Goal: Task Accomplishment & Management: Manage account settings

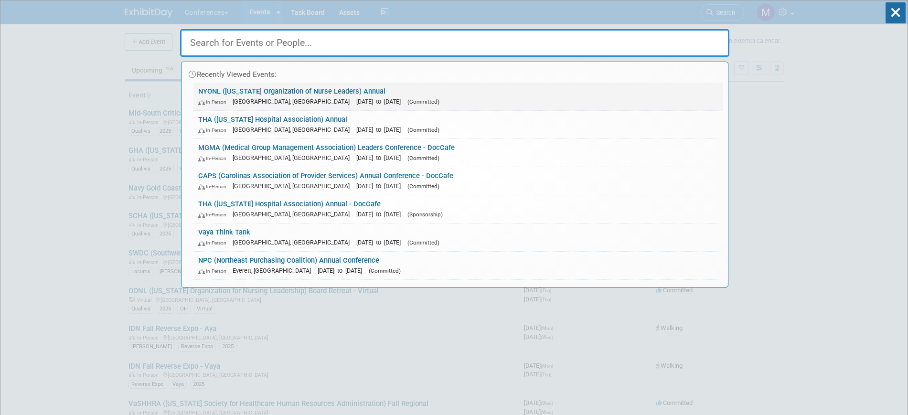
click at [226, 105] on div "In-Person Tarrytown, NY Sep 7, 2025 to Sep 9, 2025 (Committed)" at bounding box center [458, 101] width 520 height 10
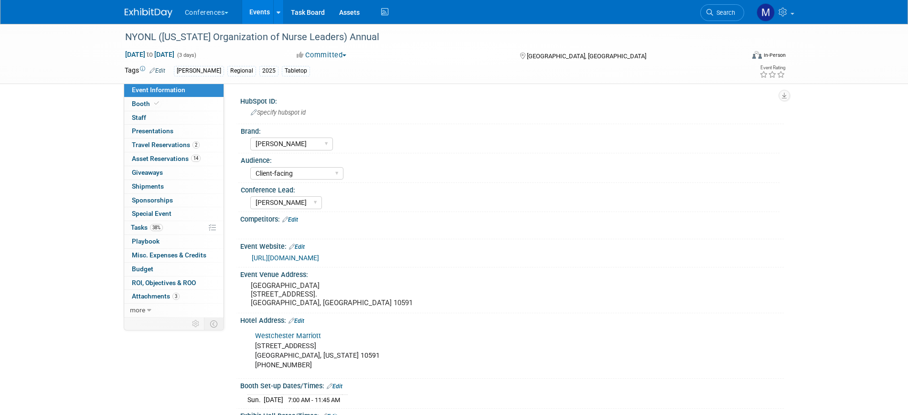
select select "[PERSON_NAME]"
select select "Client-facing"
select select "Marygrace"
click at [164, 122] on link "0 Staff 0" at bounding box center [173, 117] width 99 height 13
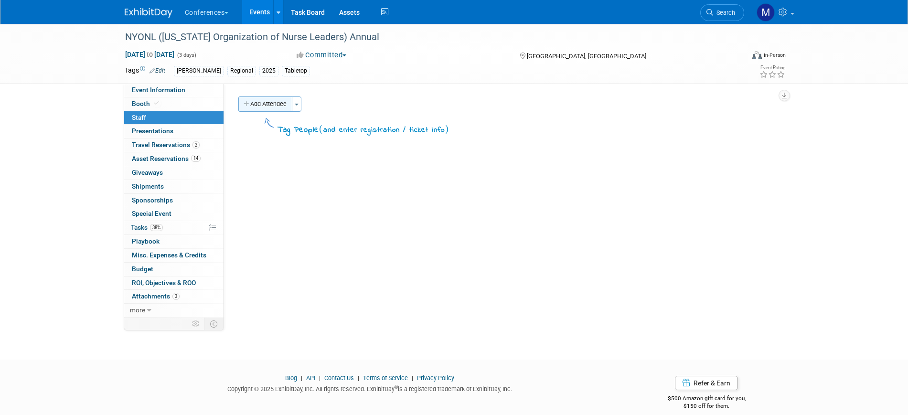
click at [267, 105] on button "Add Attendee" at bounding box center [265, 103] width 54 height 15
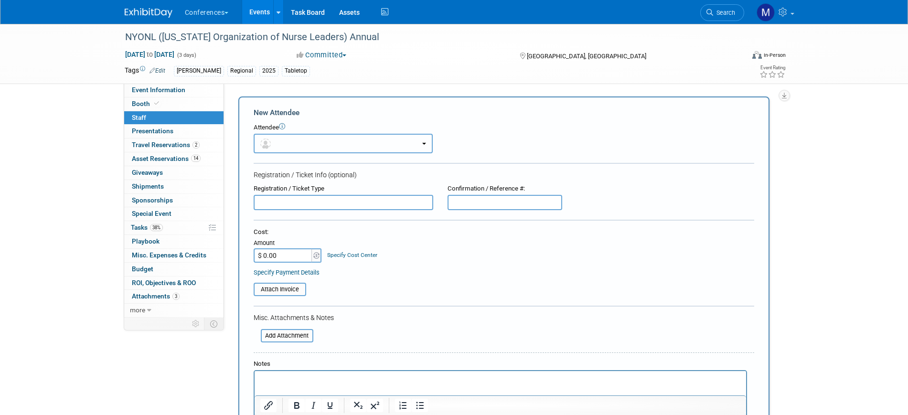
click at [286, 138] on button "button" at bounding box center [343, 144] width 179 height 20
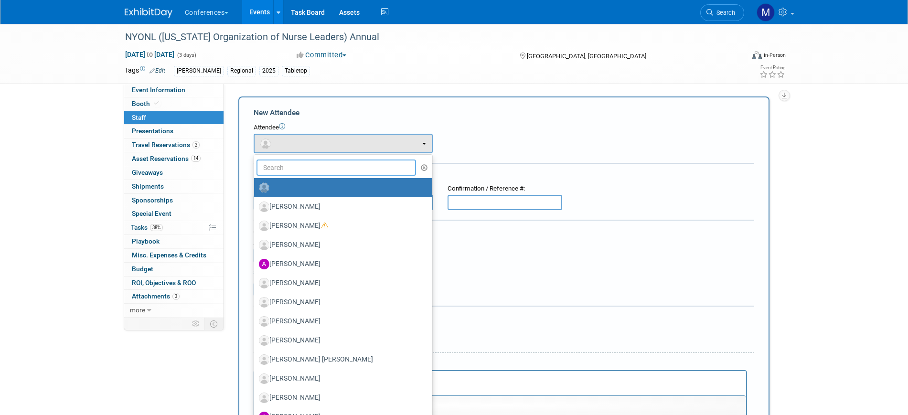
click at [286, 169] on input "text" at bounding box center [336, 167] width 160 height 16
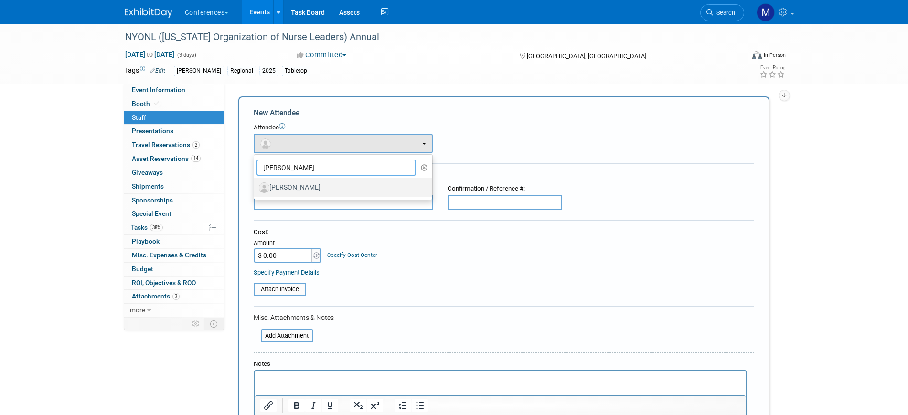
type input "hunt"
click at [298, 191] on label "[PERSON_NAME]" at bounding box center [341, 187] width 164 height 15
click at [255, 190] on input "[PERSON_NAME]" at bounding box center [252, 186] width 6 height 6
select select "306bdcbc-5432-456b-9e7c-e46633bc9802"
select select "1"
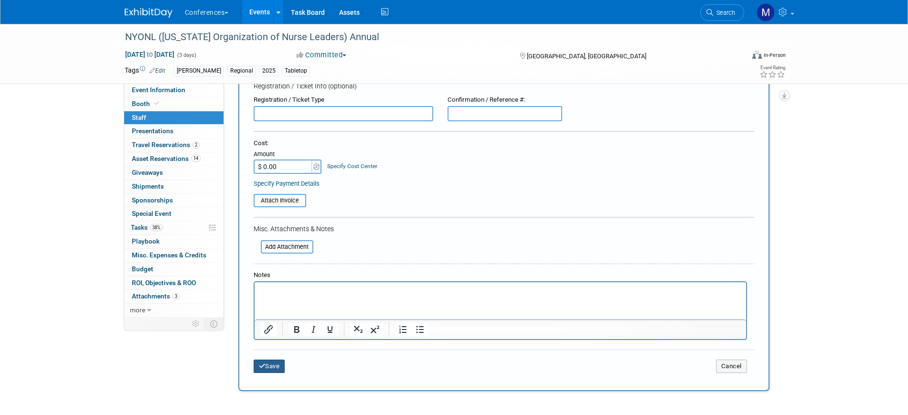
click at [271, 371] on button "Save" at bounding box center [270, 366] width 32 height 13
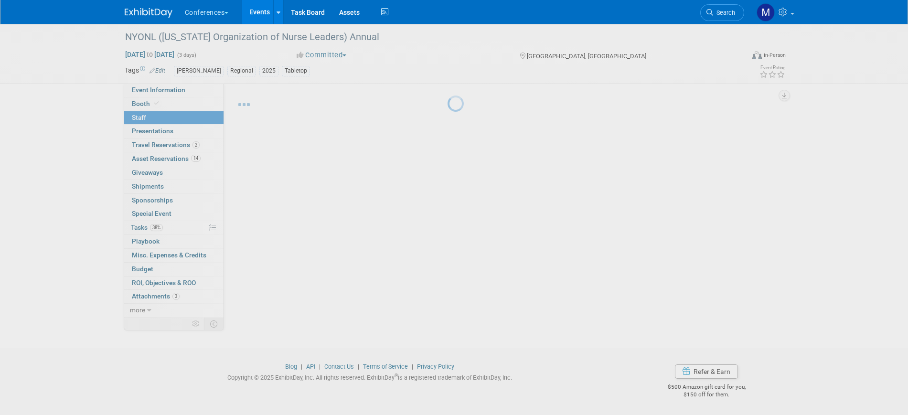
scroll to position [11, 0]
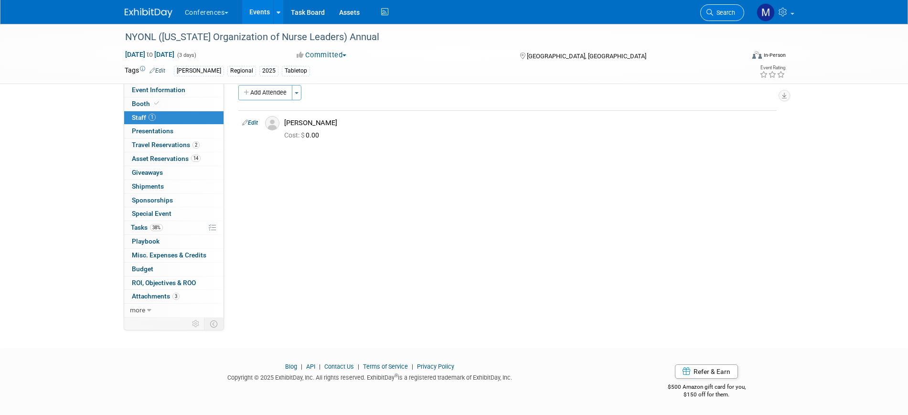
click at [727, 12] on span "Search" at bounding box center [724, 12] width 22 height 7
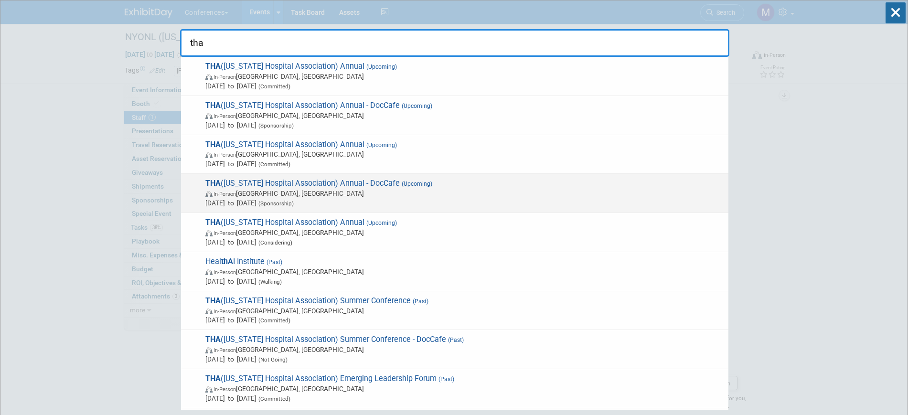
type input "tha"
click at [303, 187] on span "THA (Texas Hospital Association) Annual - DocCafe (Upcoming) In-Person San Anto…" at bounding box center [462, 193] width 521 height 29
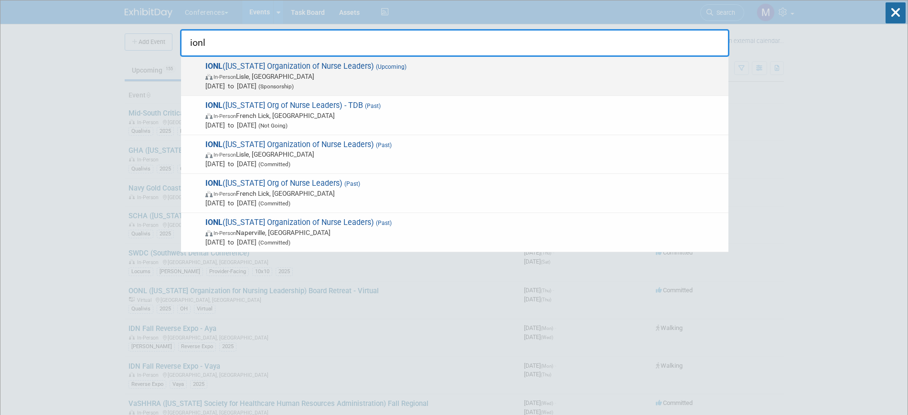
type input "ionl"
click at [275, 72] on span "In-Person Lisle, IL" at bounding box center [464, 77] width 518 height 10
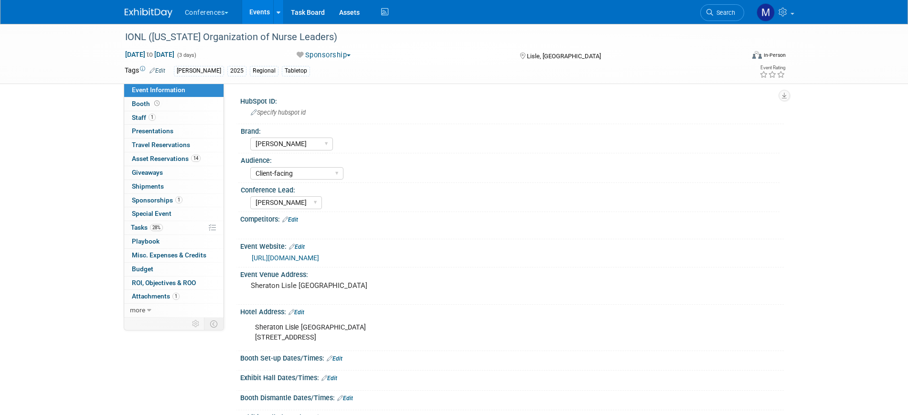
select select "[PERSON_NAME]"
select select "Client-facing"
select select "[PERSON_NAME]"
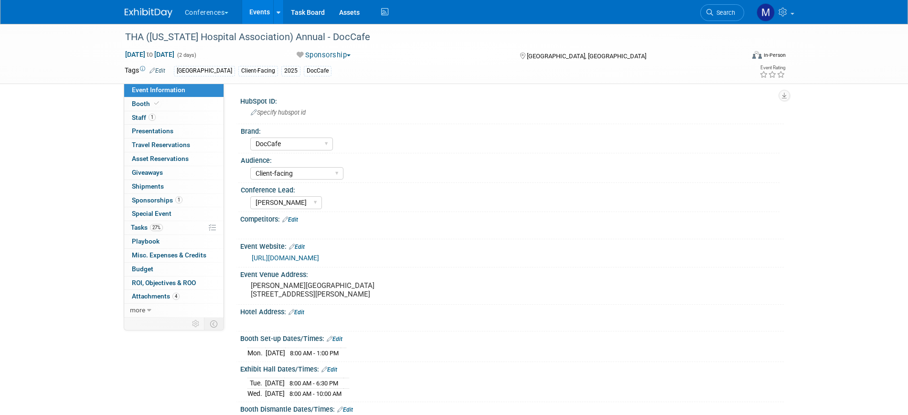
select select "DocCafe"
select select "Client-facing"
select select "[PERSON_NAME]"
click at [178, 204] on link "1 Sponsorships 1" at bounding box center [173, 200] width 99 height 13
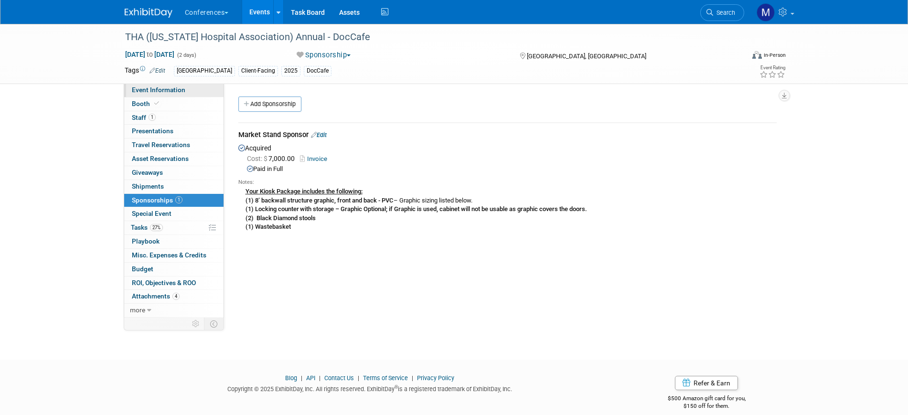
click at [179, 93] on span "Event Information" at bounding box center [158, 90] width 53 height 8
select select "DocCafe"
select select "Client-facing"
select select "[PERSON_NAME]"
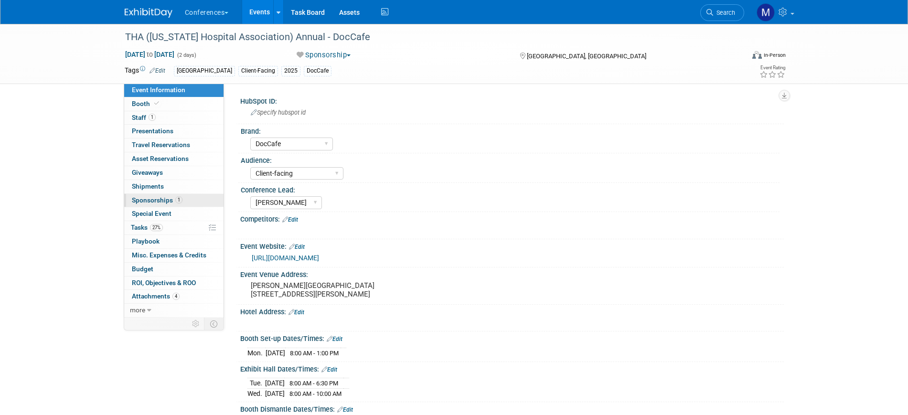
click at [161, 199] on span "Sponsorships 1" at bounding box center [157, 200] width 51 height 8
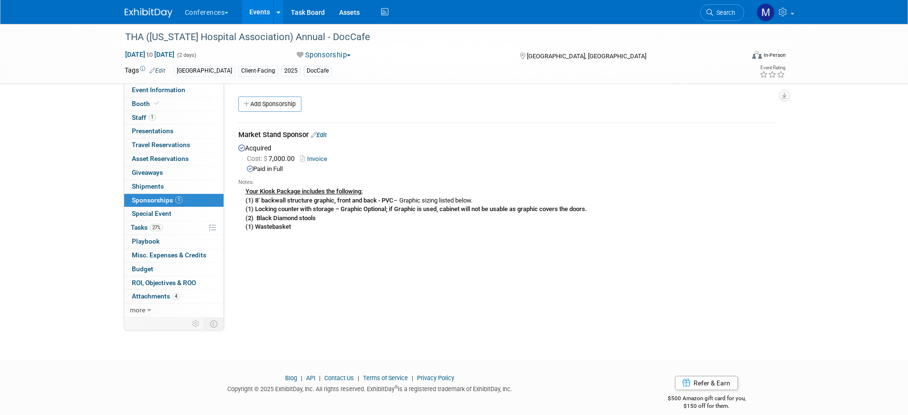
drag, startPoint x: 239, startPoint y: 132, endPoint x: 307, endPoint y: 133, distance: 67.8
click at [307, 133] on div "Market Stand Sponsor Edit" at bounding box center [507, 136] width 538 height 12
copy div "Market Stand Sponsor"
click at [182, 88] on span "Event Information" at bounding box center [158, 90] width 53 height 8
select select "DocCafe"
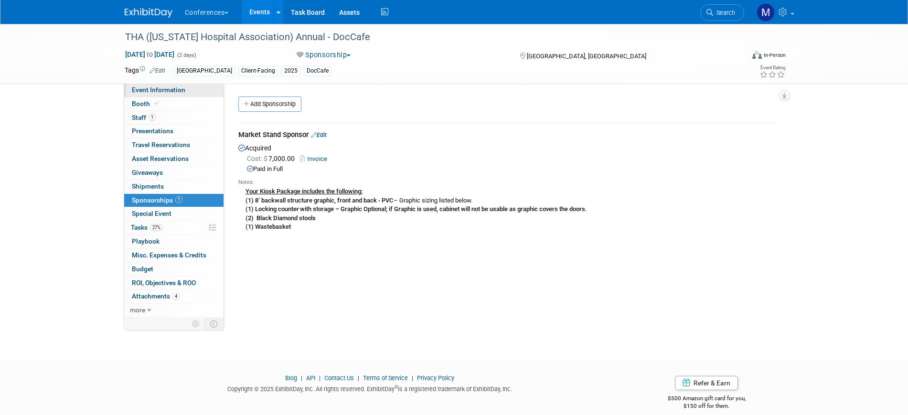
select select "Client-facing"
select select "[PERSON_NAME]"
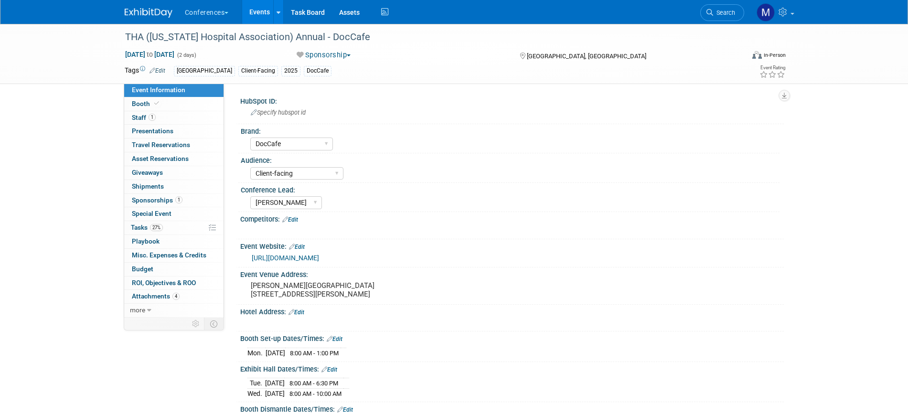
click at [300, 258] on link "[URL][DOMAIN_NAME]" at bounding box center [285, 258] width 67 height 8
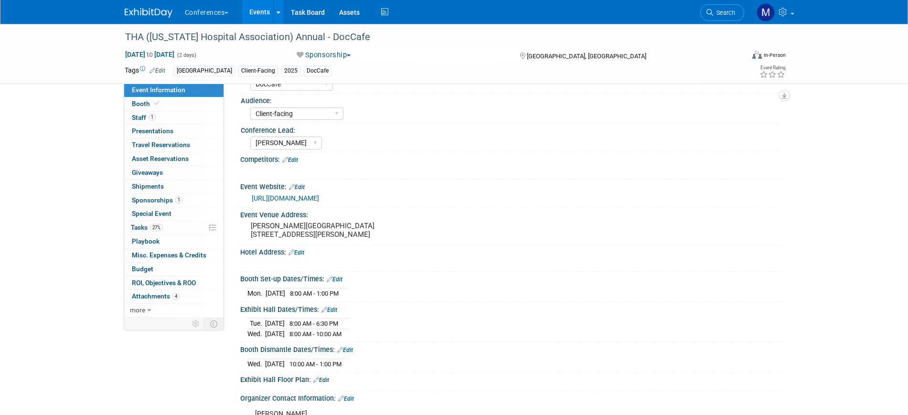
drag, startPoint x: 242, startPoint y: 286, endPoint x: 373, endPoint y: 369, distance: 155.5
click at [373, 369] on div "HubSpot ID: Specify hubspot id Brand: Aya Bespoke Corporate Dawson DocCafe Locu…" at bounding box center [507, 263] width 538 height 458
copy div "Booth Set-up Dates/Times: Edit Mon. Sep 22, 2025 8:00 AM - 1:00 PM Save Changes…"
drag, startPoint x: 251, startPoint y: 233, endPoint x: 338, endPoint y: 246, distance: 87.5
click at [338, 239] on pre "[PERSON_NAME][GEOGRAPHIC_DATA] [STREET_ADDRESS][PERSON_NAME]" at bounding box center [353, 230] width 205 height 17
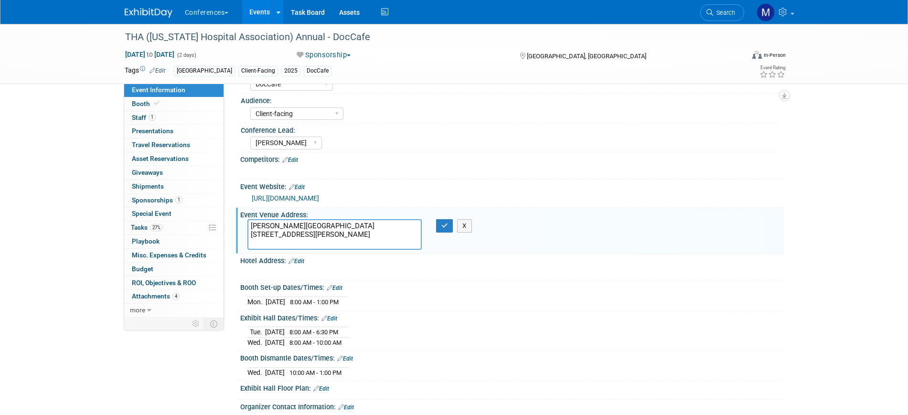
drag, startPoint x: 252, startPoint y: 235, endPoint x: 239, endPoint y: 232, distance: 13.2
click at [239, 232] on div "Event Venue Address: La Cantera Resort and Spa 16641 La Cantera Pkwy San Antoni…" at bounding box center [510, 230] width 548 height 45
click at [317, 248] on textarea "[PERSON_NAME][GEOGRAPHIC_DATA] [STREET_ADDRESS][PERSON_NAME]" at bounding box center [334, 234] width 174 height 31
click at [329, 243] on textarea "[PERSON_NAME][GEOGRAPHIC_DATA] [STREET_ADDRESS][PERSON_NAME]" at bounding box center [334, 234] width 174 height 31
drag, startPoint x: 329, startPoint y: 243, endPoint x: 248, endPoint y: 235, distance: 81.1
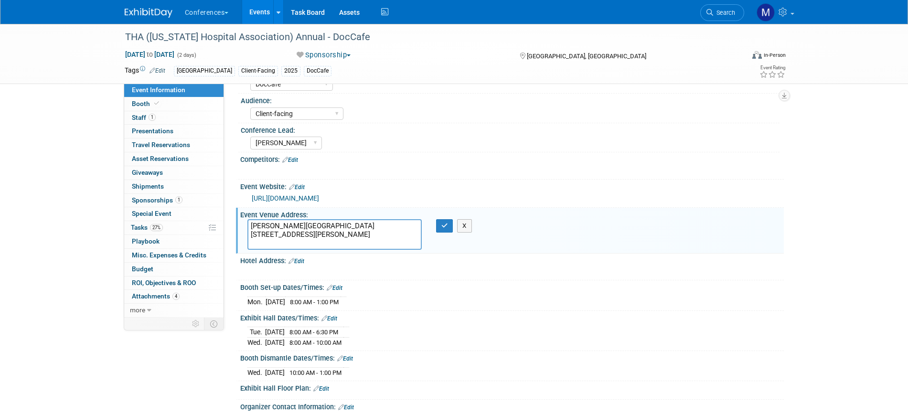
click at [248, 235] on textarea "[PERSON_NAME][GEOGRAPHIC_DATA] [STREET_ADDRESS][PERSON_NAME]" at bounding box center [334, 234] width 174 height 31
click at [446, 232] on div "La Cantera Resort and Spa 16641 La Cantera Pkwy San Antonio, TX 78256 X" at bounding box center [353, 234] width 226 height 31
click at [715, 10] on span "Search" at bounding box center [724, 12] width 22 height 7
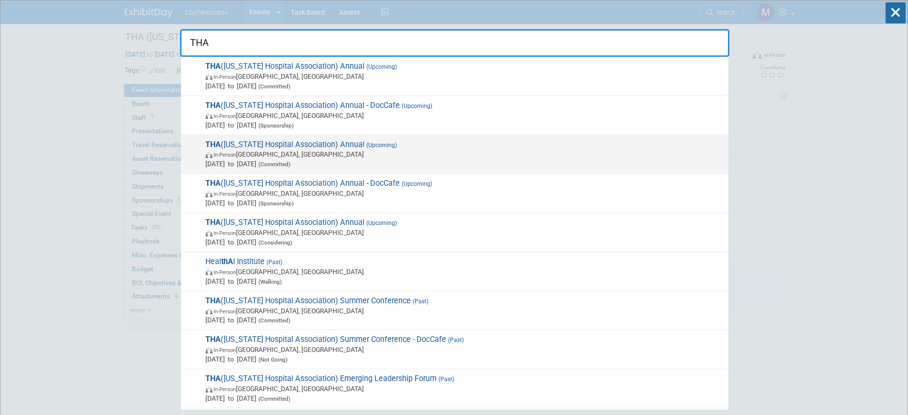
type input "THA"
click at [364, 145] on span "(Upcoming)" at bounding box center [380, 145] width 32 height 7
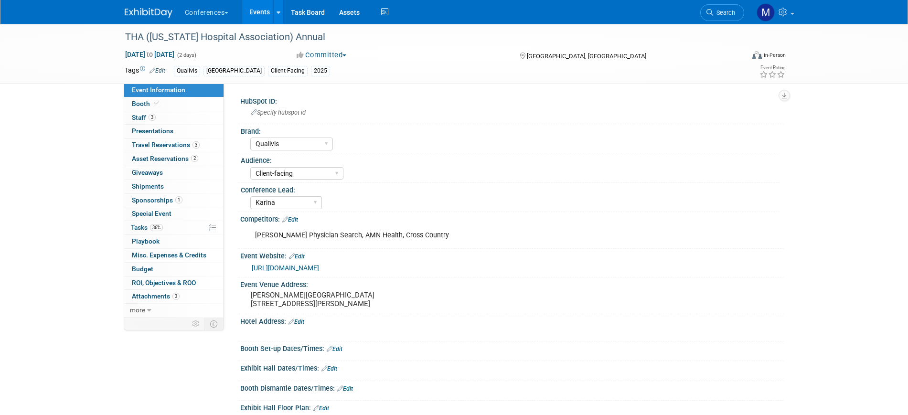
select select "Qualivis"
select select "Client-facing"
select select "Karina"
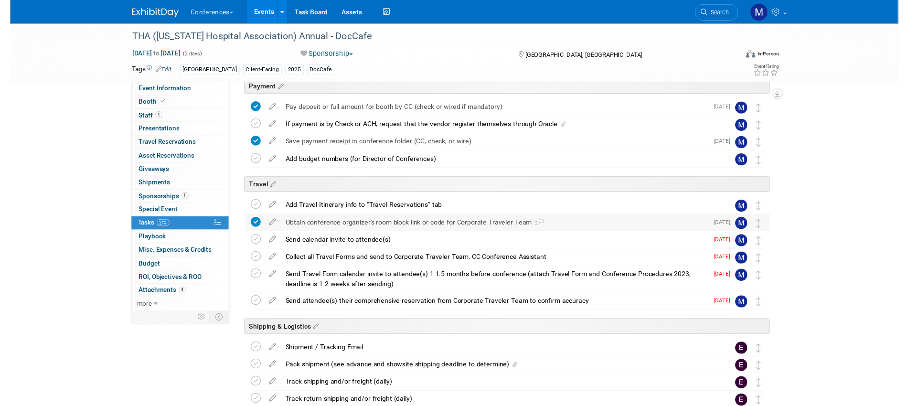
scroll to position [196, 0]
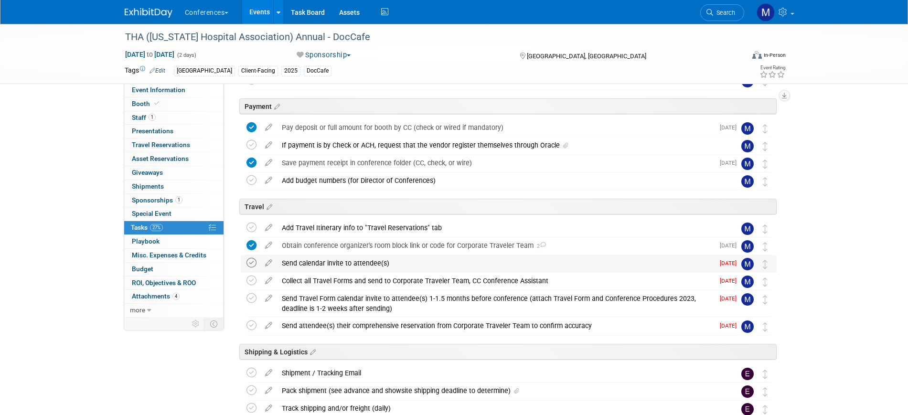
click at [249, 264] on icon at bounding box center [251, 263] width 10 height 10
click at [263, 280] on icon at bounding box center [268, 279] width 17 height 12
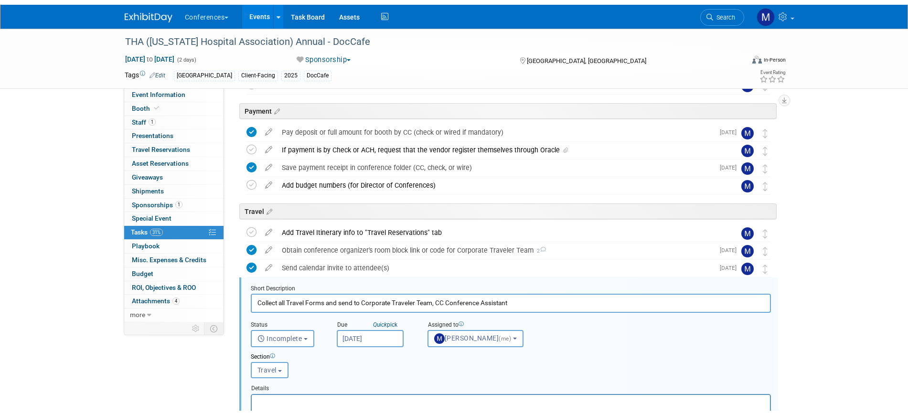
scroll to position [329, 0]
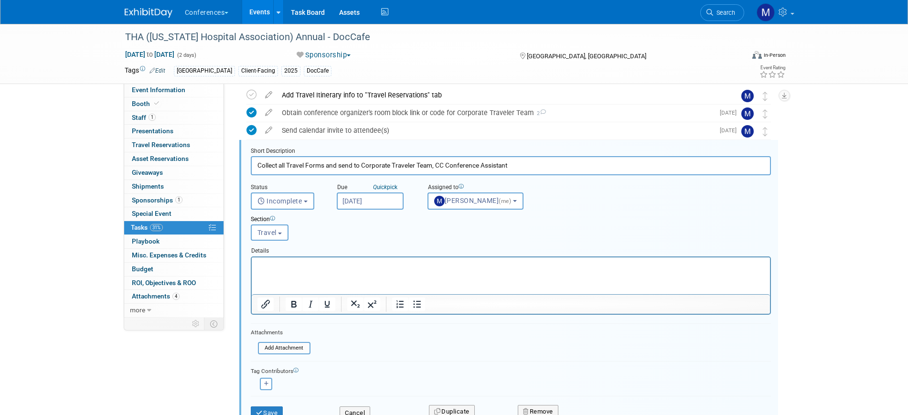
click at [371, 202] on input "[DATE]" at bounding box center [370, 200] width 67 height 17
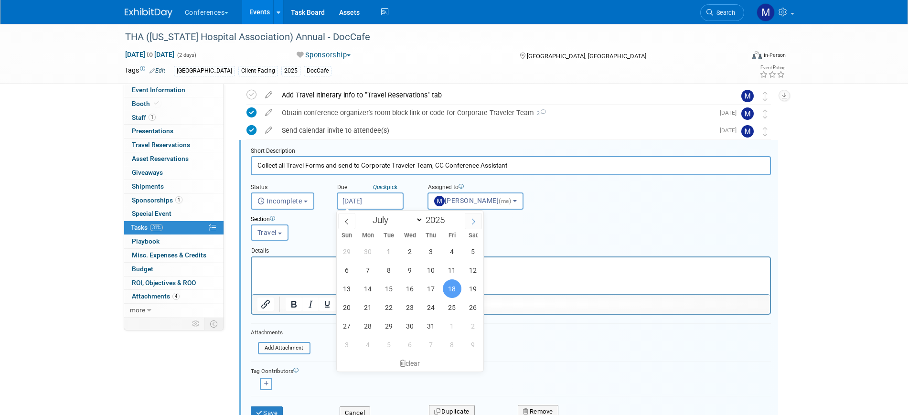
click at [474, 221] on icon at bounding box center [473, 221] width 7 height 7
select select "7"
click at [428, 309] on span "21" at bounding box center [431, 307] width 19 height 19
type input "[DATE]"
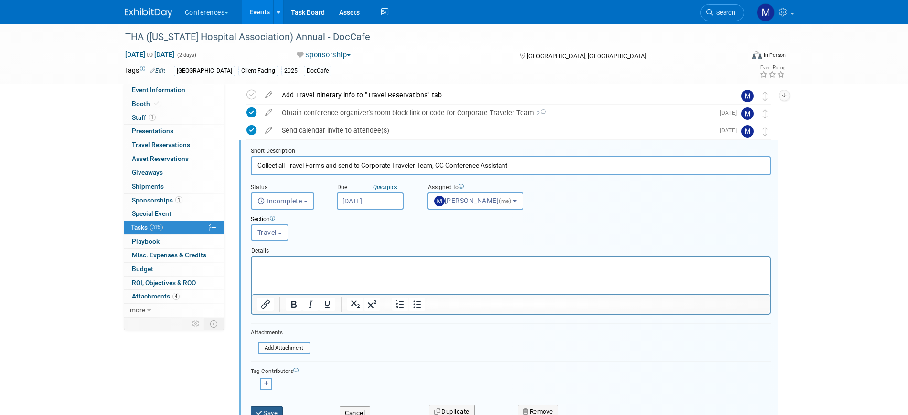
click at [276, 408] on button "Save" at bounding box center [267, 412] width 32 height 13
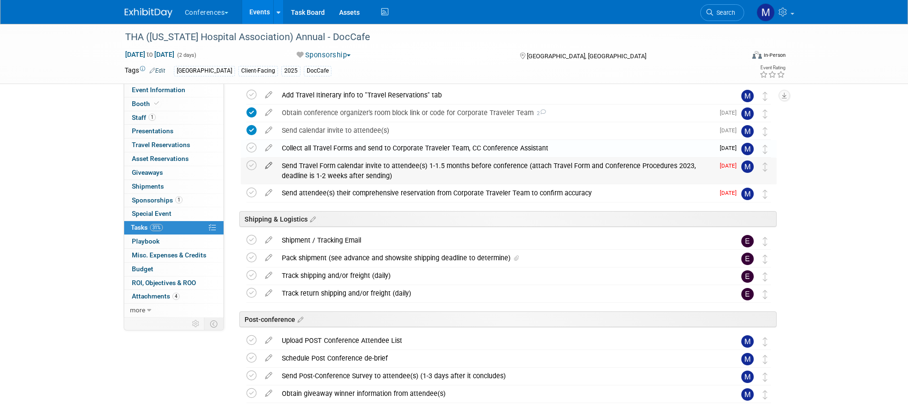
click at [265, 165] on icon at bounding box center [268, 164] width 17 height 12
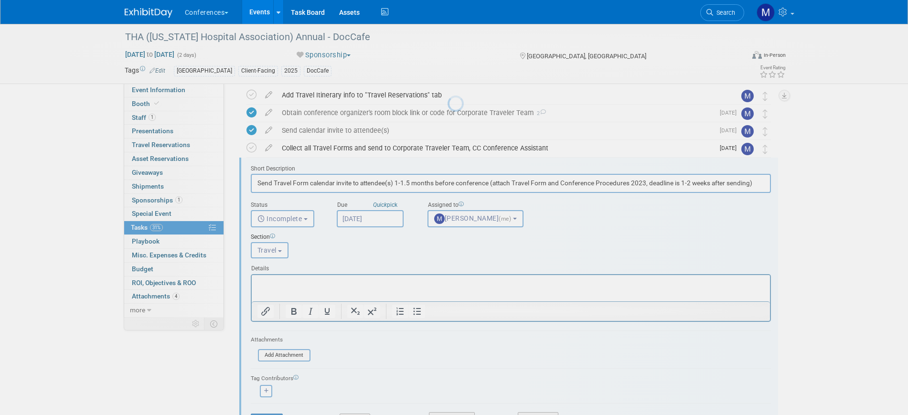
scroll to position [347, 0]
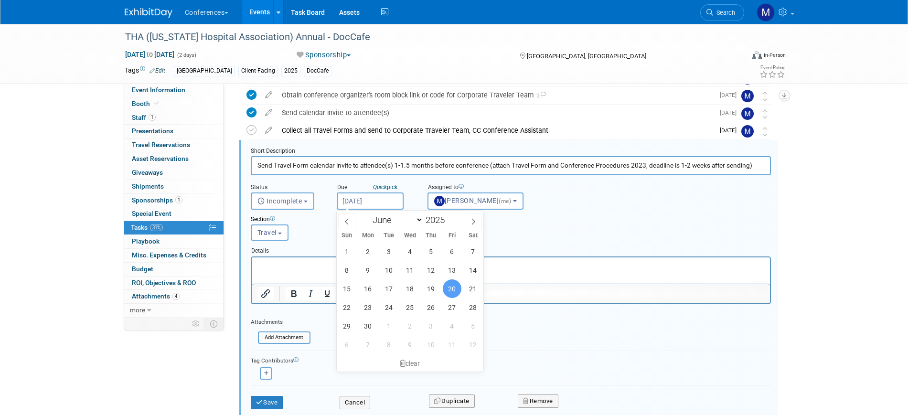
click at [362, 200] on input "[DATE]" at bounding box center [370, 200] width 67 height 17
click at [468, 220] on span at bounding box center [473, 221] width 17 height 16
click at [471, 226] on span at bounding box center [473, 221] width 17 height 16
select select "7"
click at [418, 312] on div "27 28 29 30 31 1 2 3 4 5 6 7 8 9 10 11 12 13 14 15 16 17 18 19 20 21 22 23 24 2…" at bounding box center [410, 298] width 147 height 112
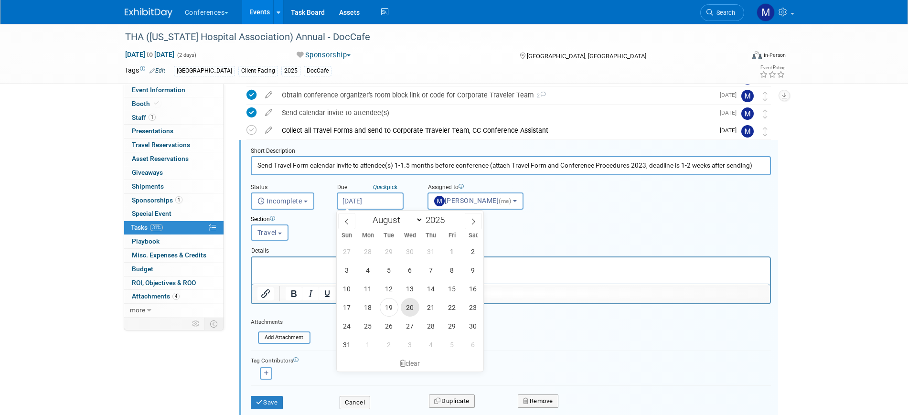
click at [410, 310] on span "20" at bounding box center [410, 307] width 19 height 19
type input "[DATE]"
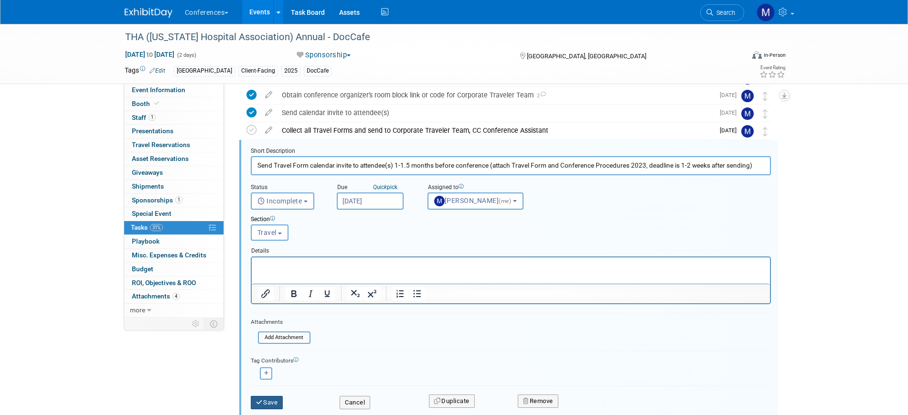
click at [280, 396] on button "Save" at bounding box center [267, 402] width 32 height 13
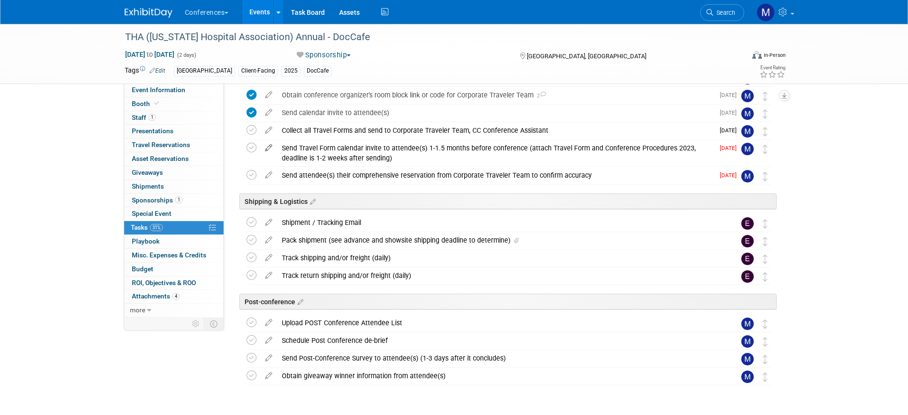
click at [267, 147] on icon at bounding box center [268, 146] width 17 height 12
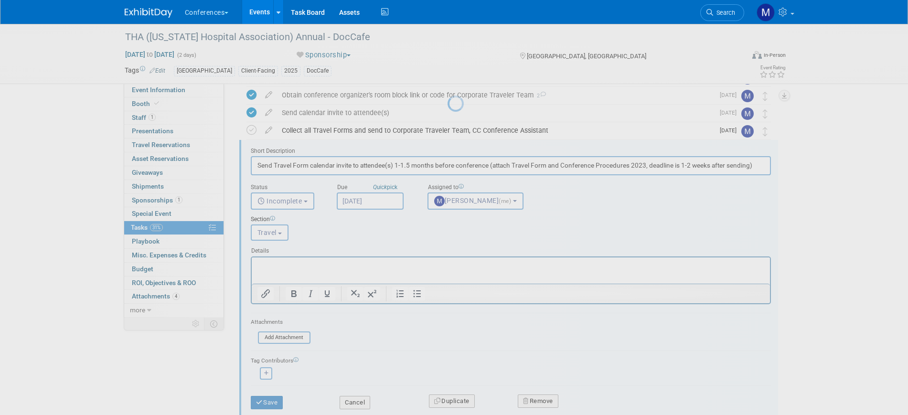
scroll to position [0, 0]
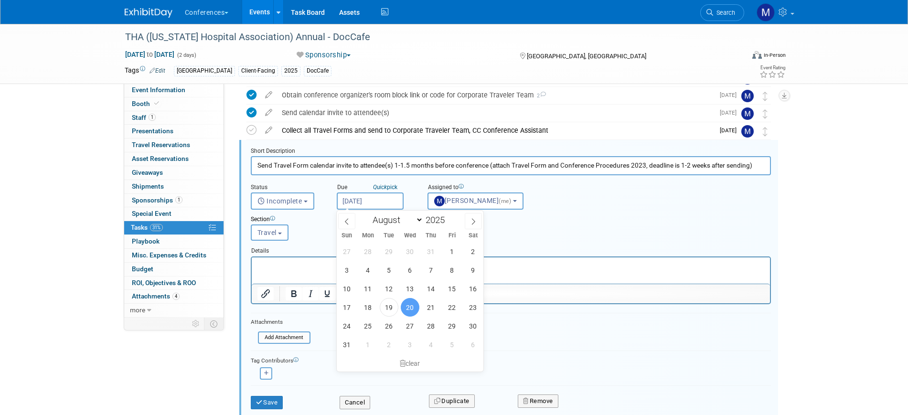
click at [372, 193] on input "[DATE]" at bounding box center [370, 200] width 67 height 17
click at [426, 309] on span "21" at bounding box center [431, 307] width 19 height 19
type input "[DATE]"
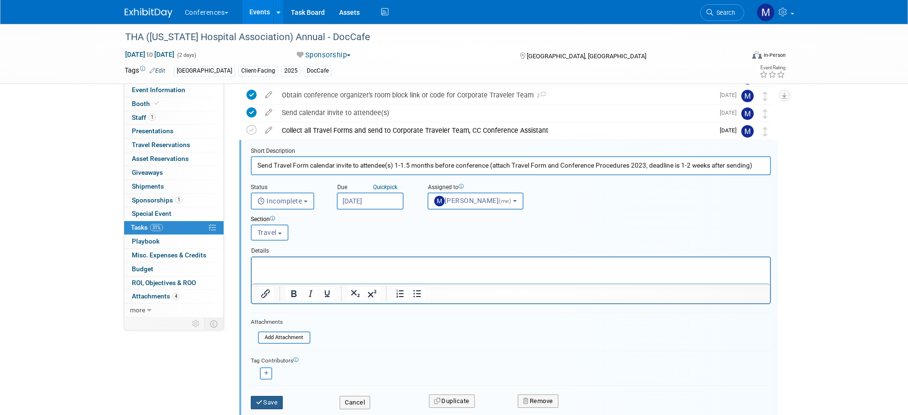
click at [271, 405] on button "Save" at bounding box center [267, 402] width 32 height 13
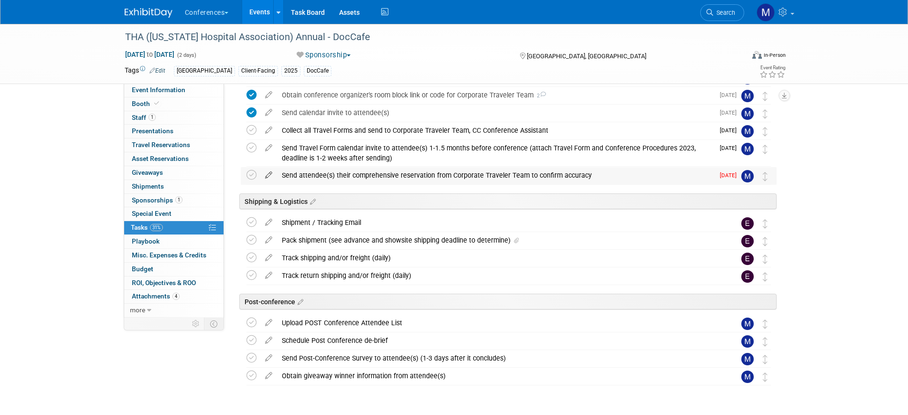
click at [266, 173] on icon at bounding box center [268, 173] width 17 height 12
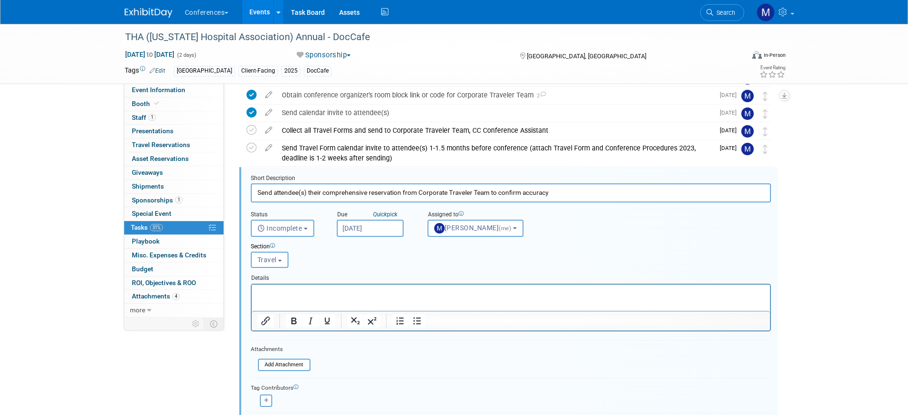
scroll to position [374, 0]
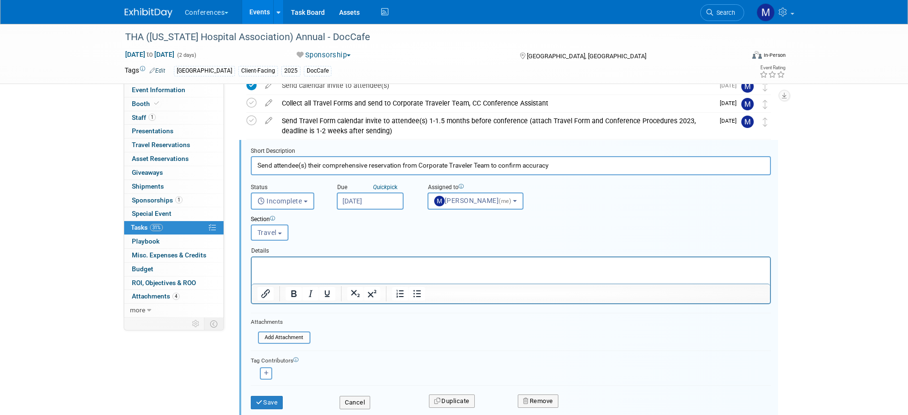
click at [371, 203] on input "[DATE]" at bounding box center [370, 200] width 67 height 17
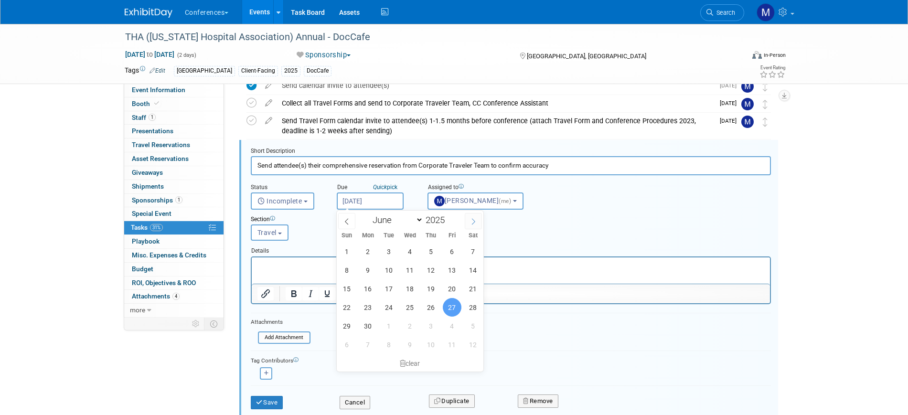
click at [466, 220] on span at bounding box center [473, 221] width 17 height 16
select select "7"
click at [444, 307] on span "22" at bounding box center [452, 307] width 19 height 19
type input "[DATE]"
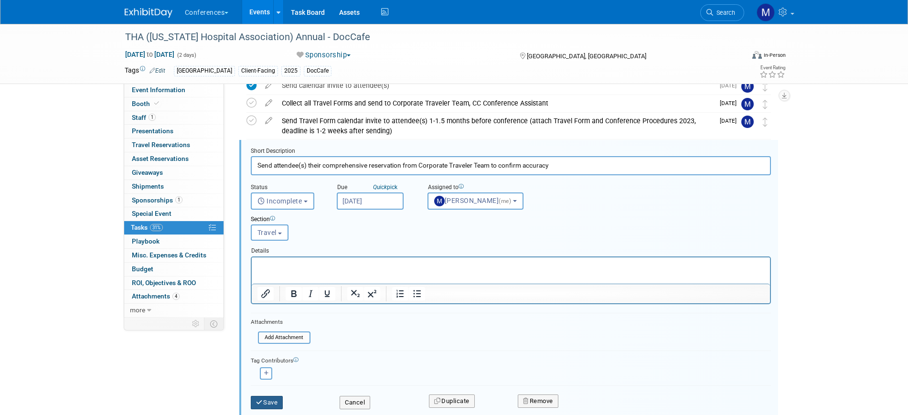
click at [276, 403] on button "Save" at bounding box center [267, 402] width 32 height 13
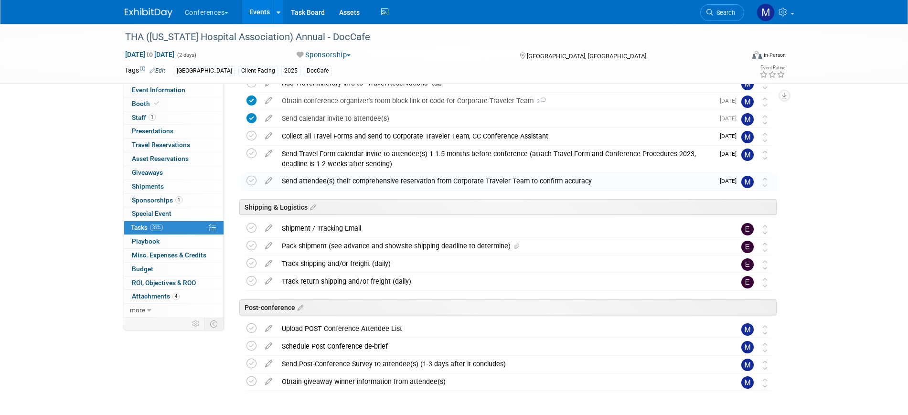
scroll to position [314, 0]
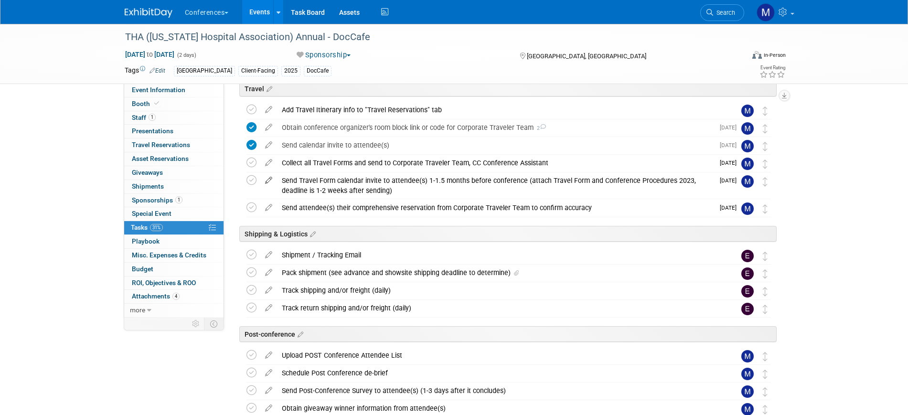
click at [269, 178] on icon at bounding box center [268, 178] width 17 height 12
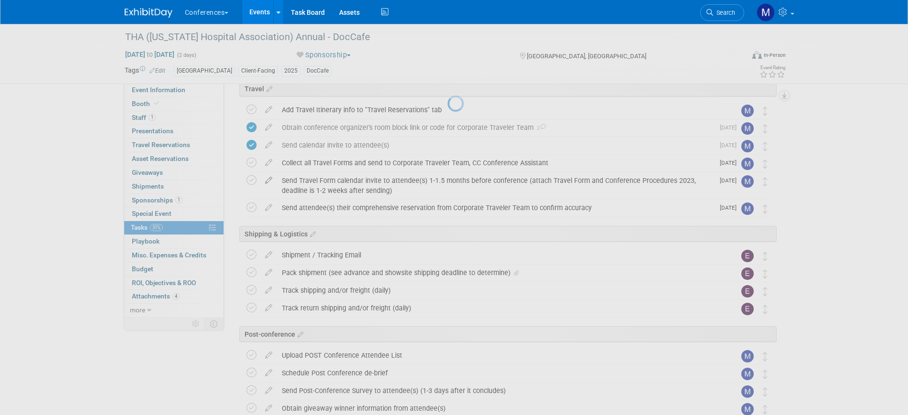
select select "7"
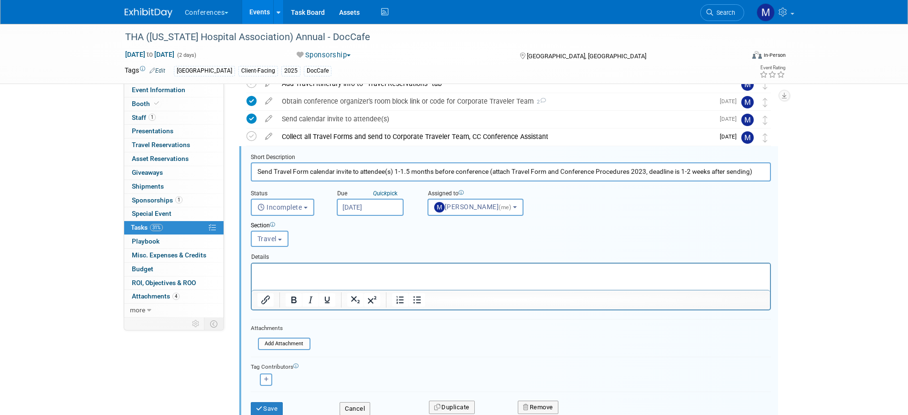
scroll to position [347, 0]
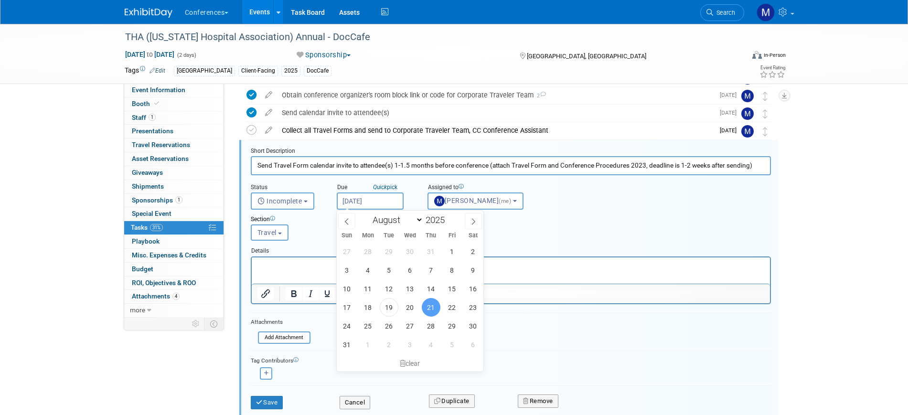
click at [367, 205] on input "[DATE]" at bounding box center [370, 200] width 67 height 17
click at [414, 306] on span "20" at bounding box center [410, 307] width 19 height 19
type input "[DATE]"
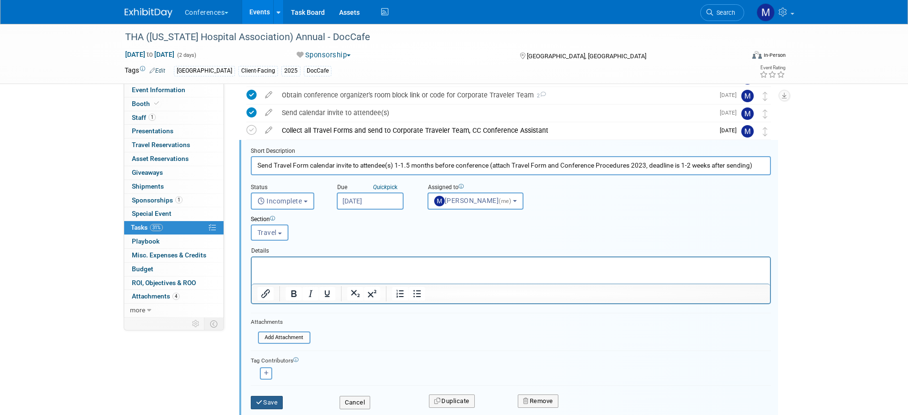
click at [273, 402] on button "Save" at bounding box center [267, 402] width 32 height 13
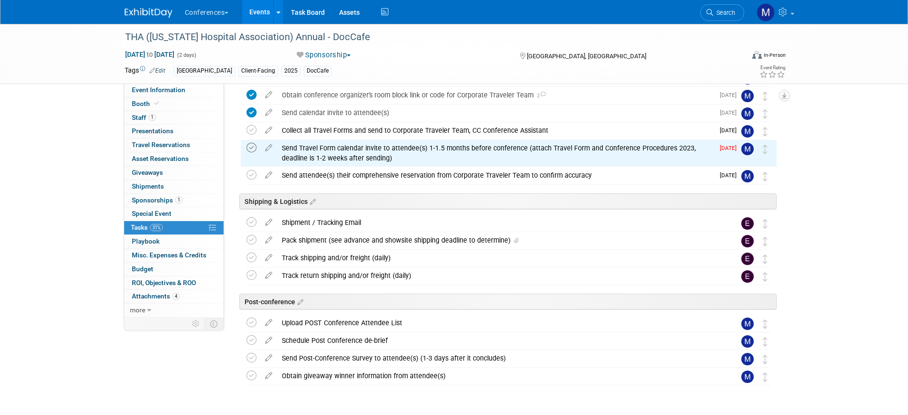
click at [251, 146] on icon at bounding box center [251, 148] width 10 height 10
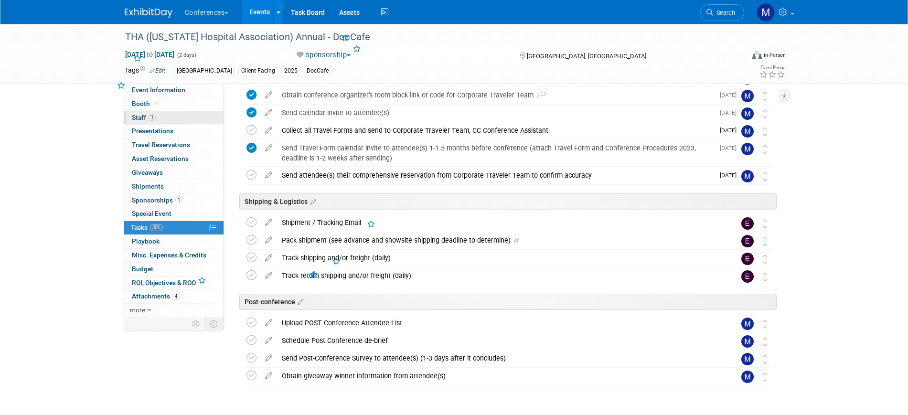
click at [171, 118] on link "1 Staff 1" at bounding box center [173, 117] width 99 height 13
